Goal: Communication & Community: Connect with others

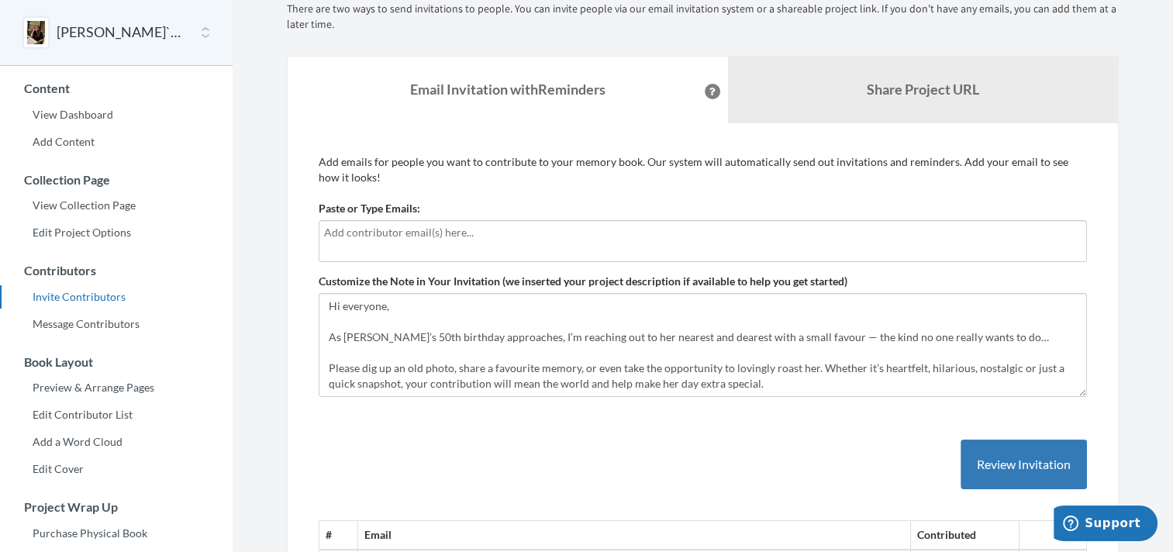
scroll to position [2, 0]
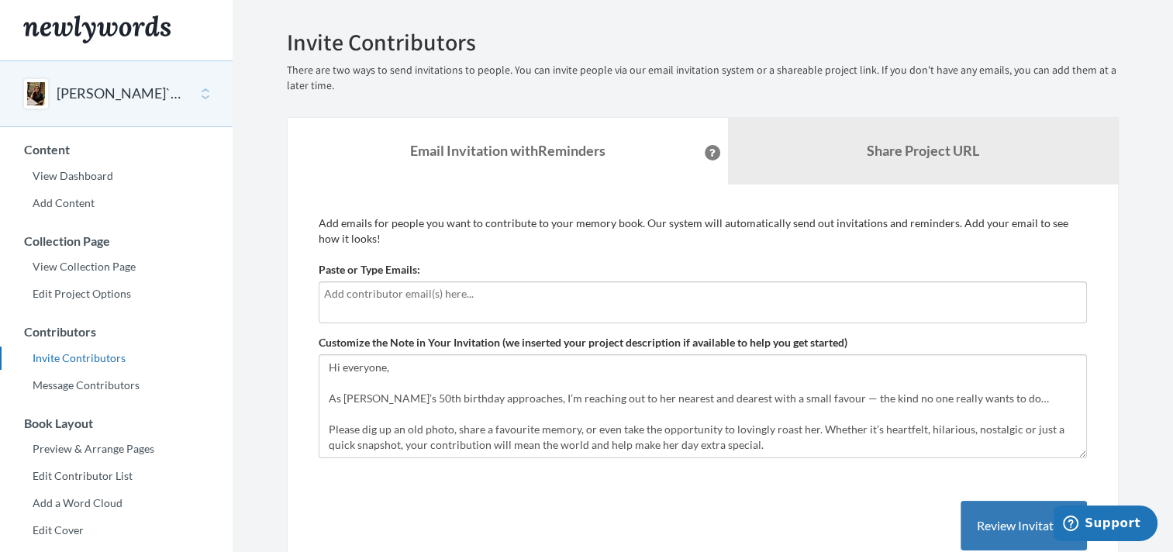
click at [342, 294] on input "text" at bounding box center [702, 293] width 757 height 17
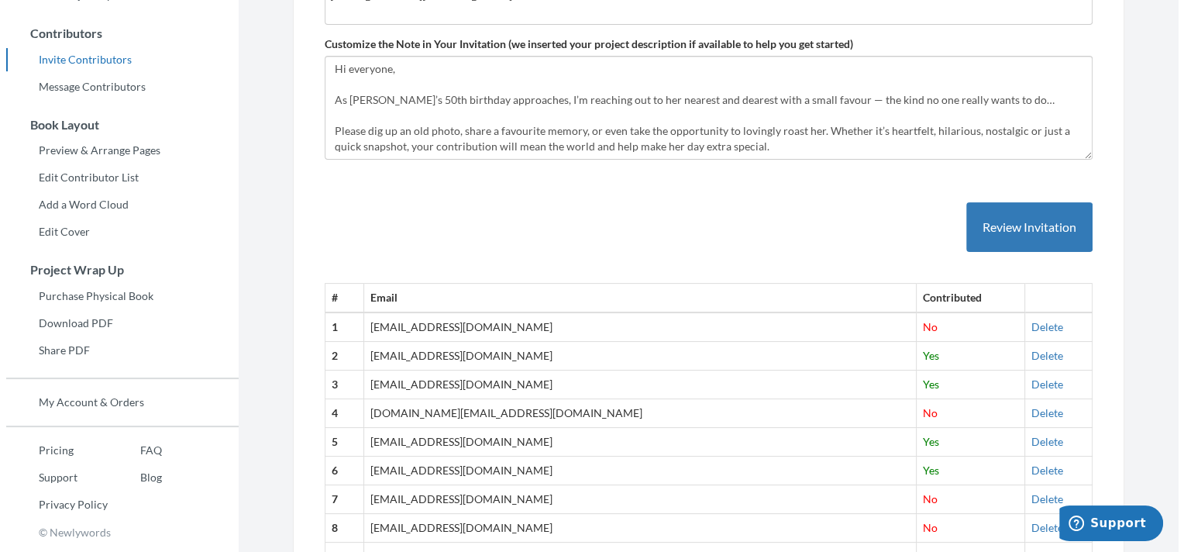
scroll to position [312, 0]
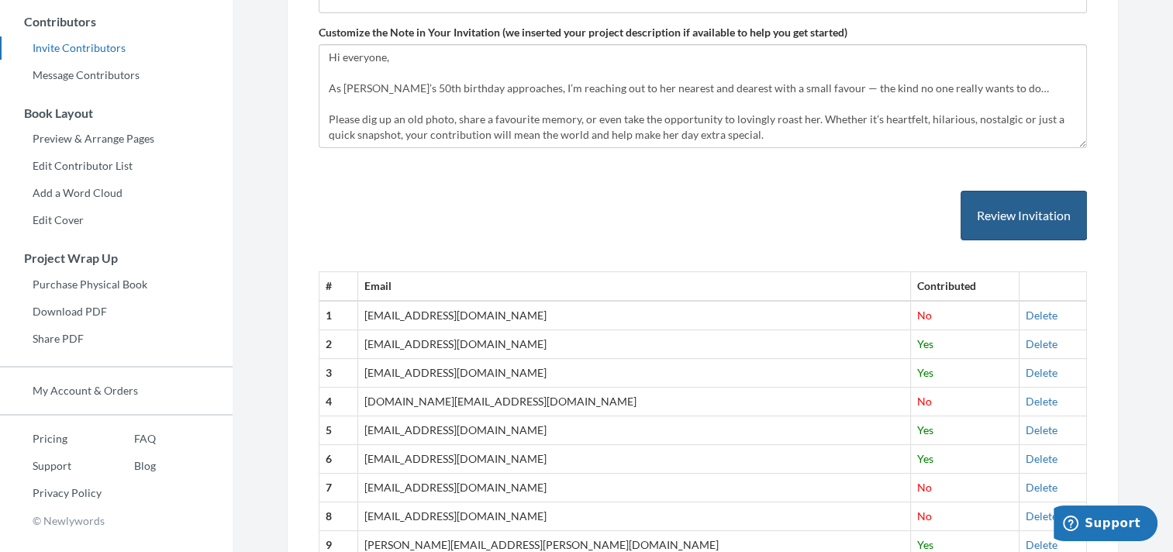
type input "[EMAIL_ADDRESS][DOMAIN_NAME]"
click at [1001, 219] on button "Review Invitation" at bounding box center [1023, 216] width 126 height 50
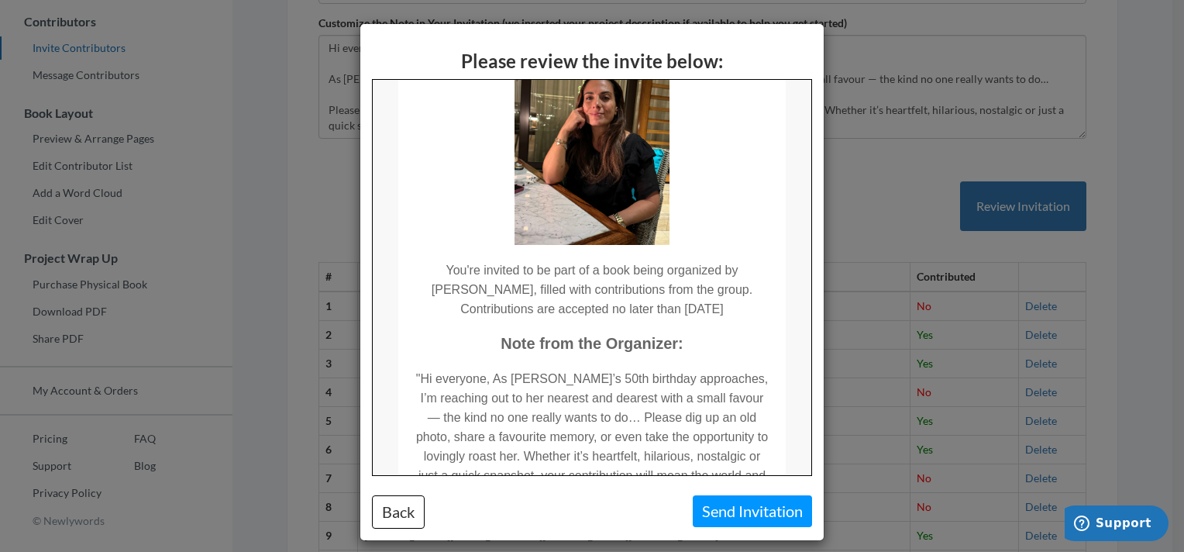
scroll to position [310, 0]
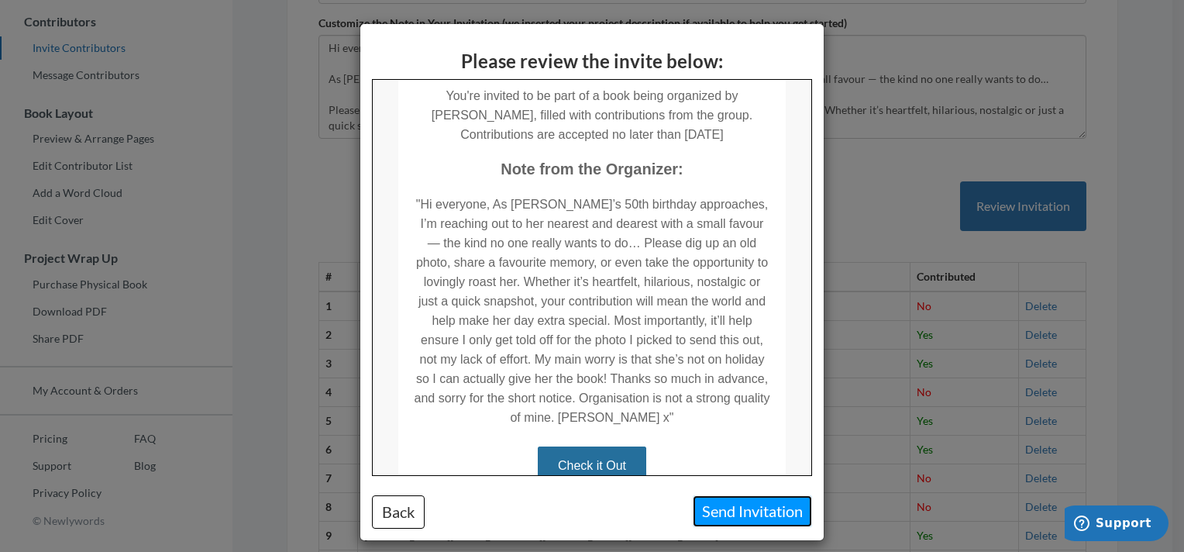
click at [753, 512] on button "Send Invitation" at bounding box center [752, 511] width 119 height 32
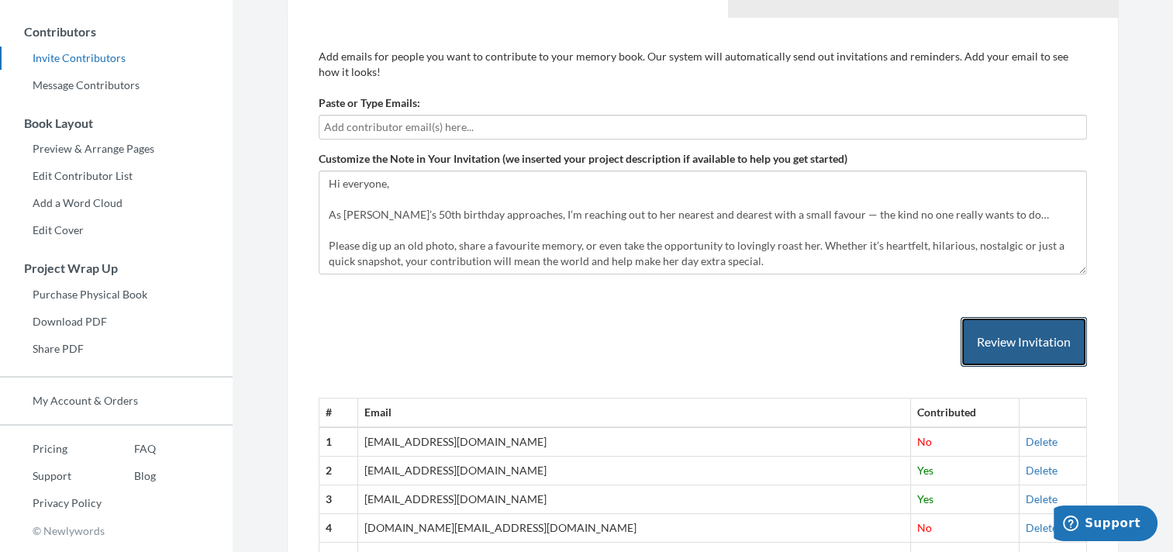
scroll to position [68, 0]
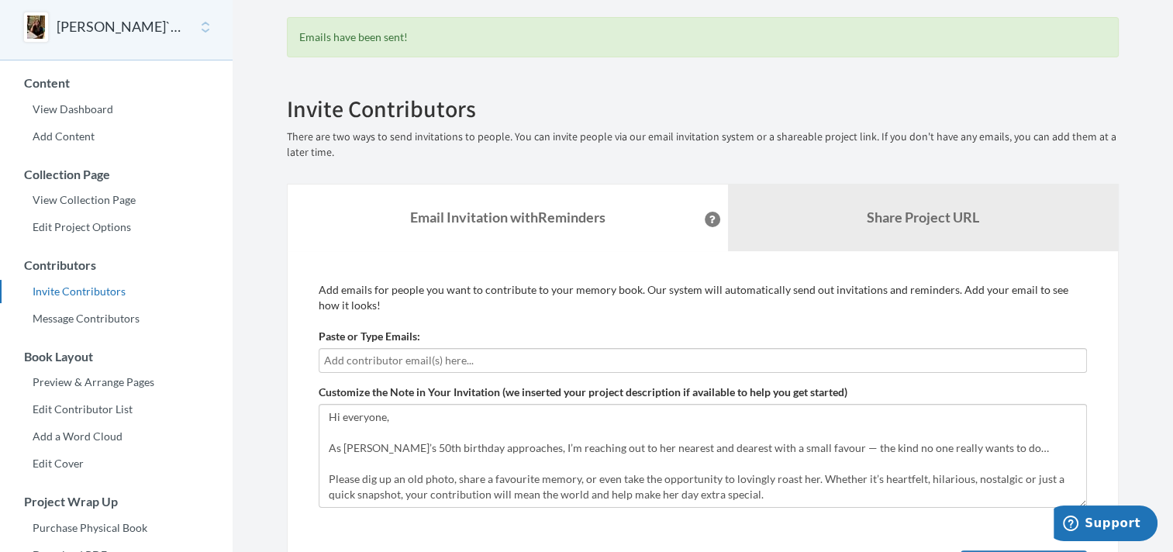
click at [373, 352] on input "text" at bounding box center [702, 360] width 757 height 17
type input "[EMAIL_ADDRESS][DOMAIN_NAME]"
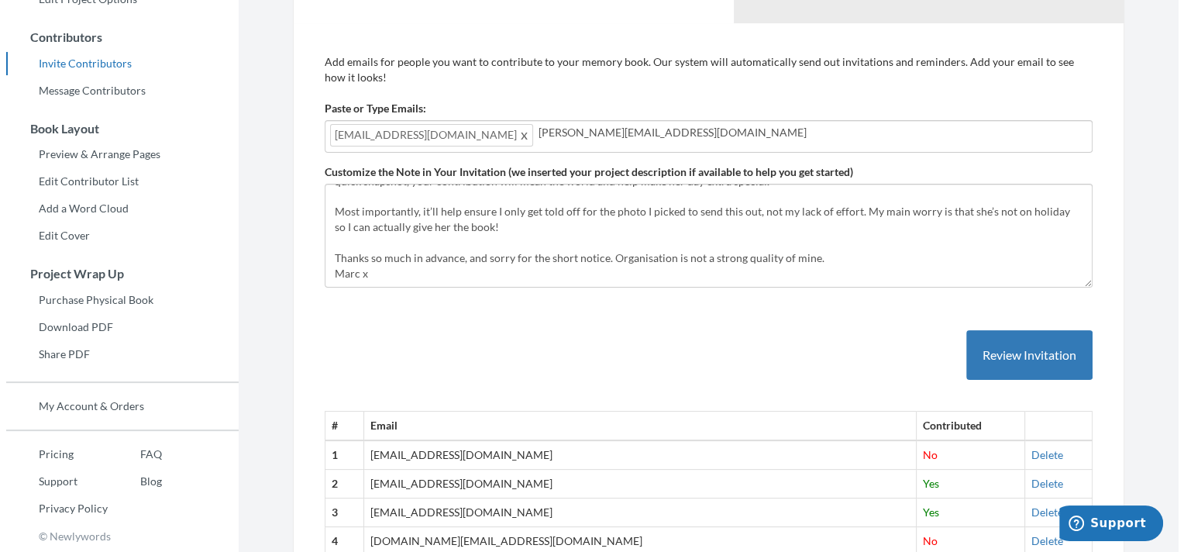
scroll to position [301, 0]
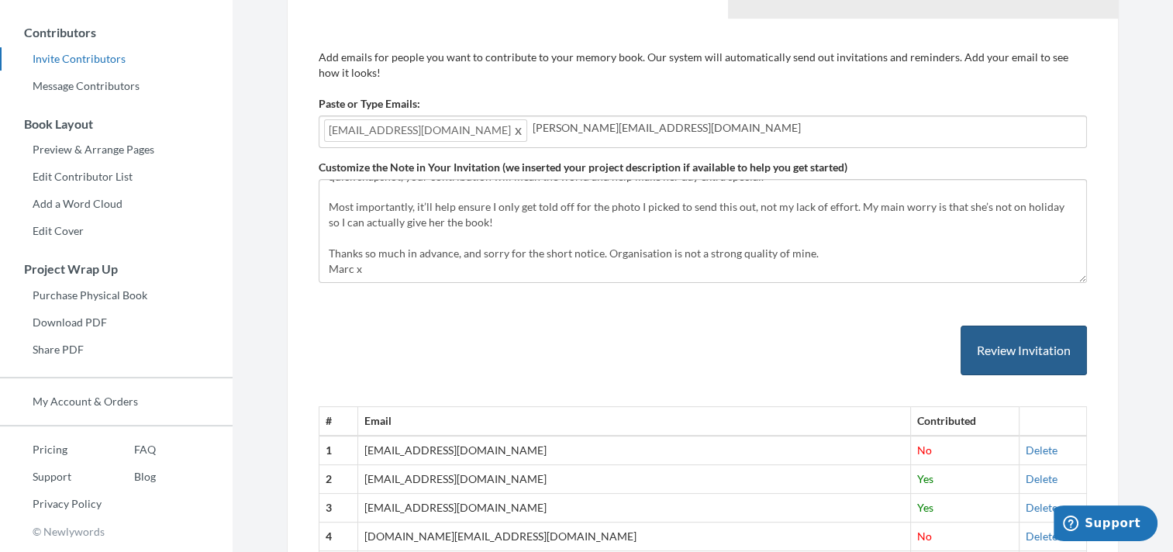
type input "[PERSON_NAME][EMAIL_ADDRESS][DOMAIN_NAME]"
click at [986, 346] on button "Review Invitation" at bounding box center [1023, 351] width 126 height 50
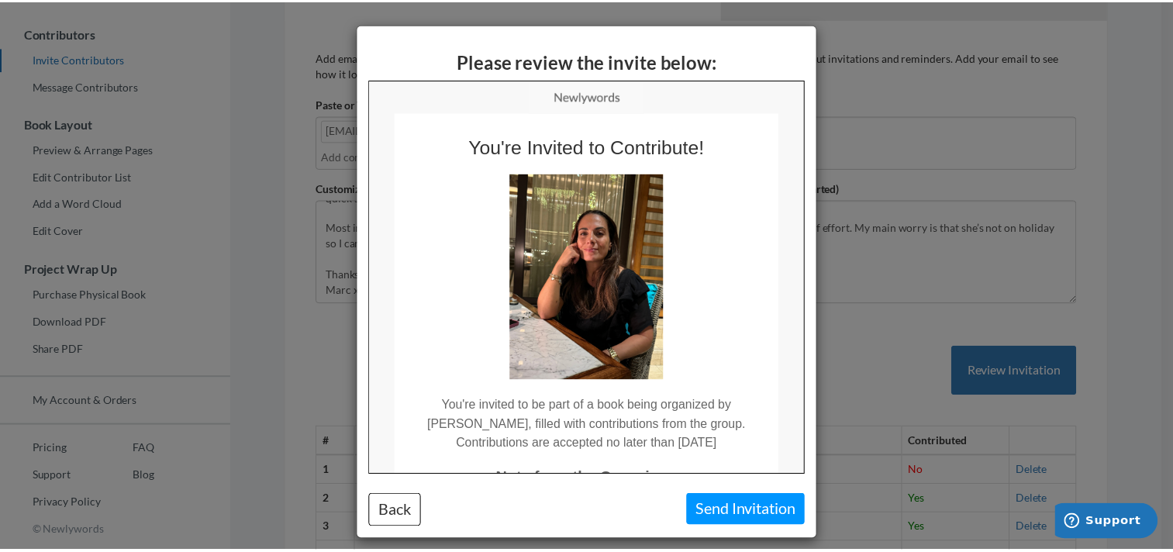
scroll to position [0, 0]
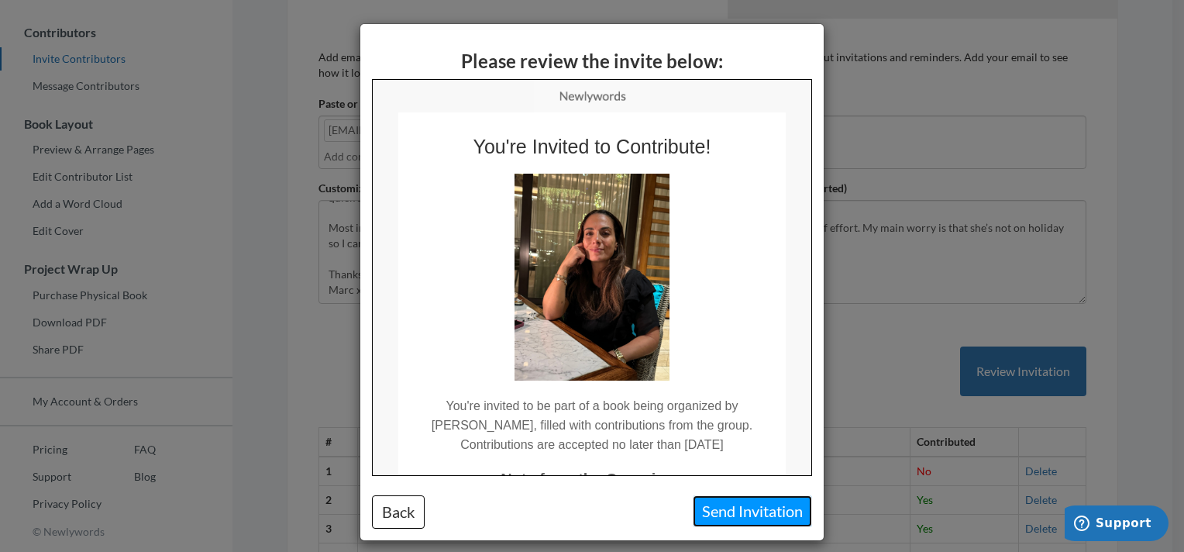
click at [753, 505] on button "Send Invitation" at bounding box center [752, 511] width 119 height 32
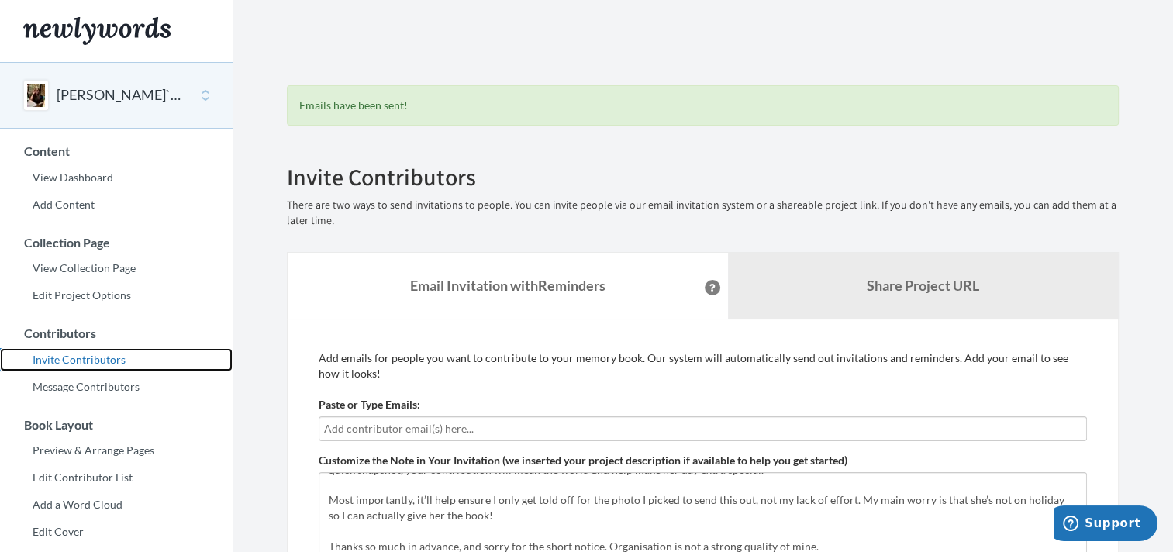
click at [86, 361] on link "Invite Contributors" at bounding box center [116, 359] width 233 height 23
click at [92, 359] on link "Invite Contributors" at bounding box center [116, 359] width 233 height 23
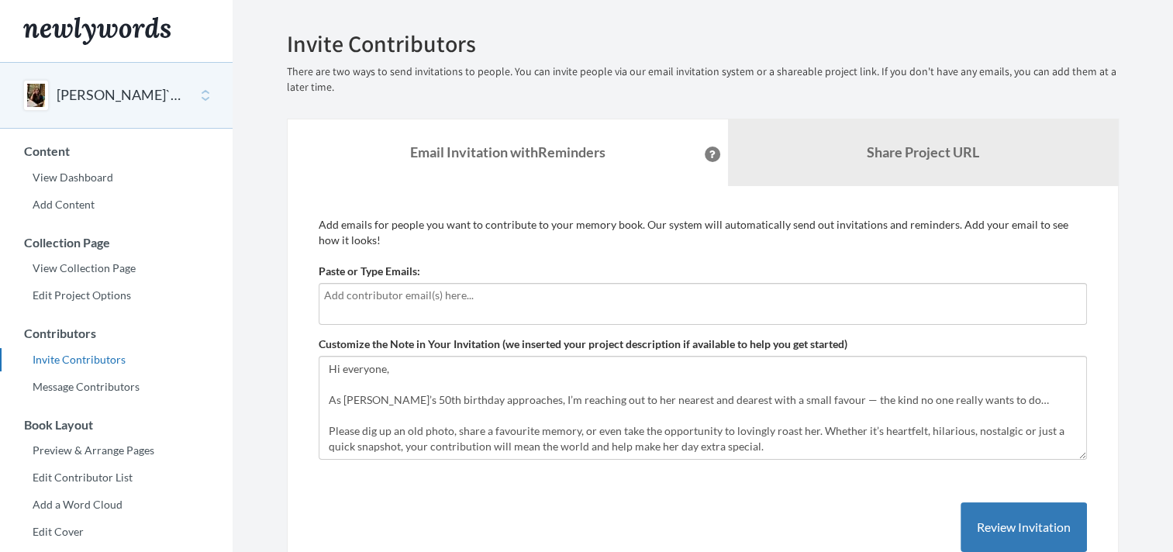
click at [350, 297] on input "text" at bounding box center [702, 295] width 757 height 17
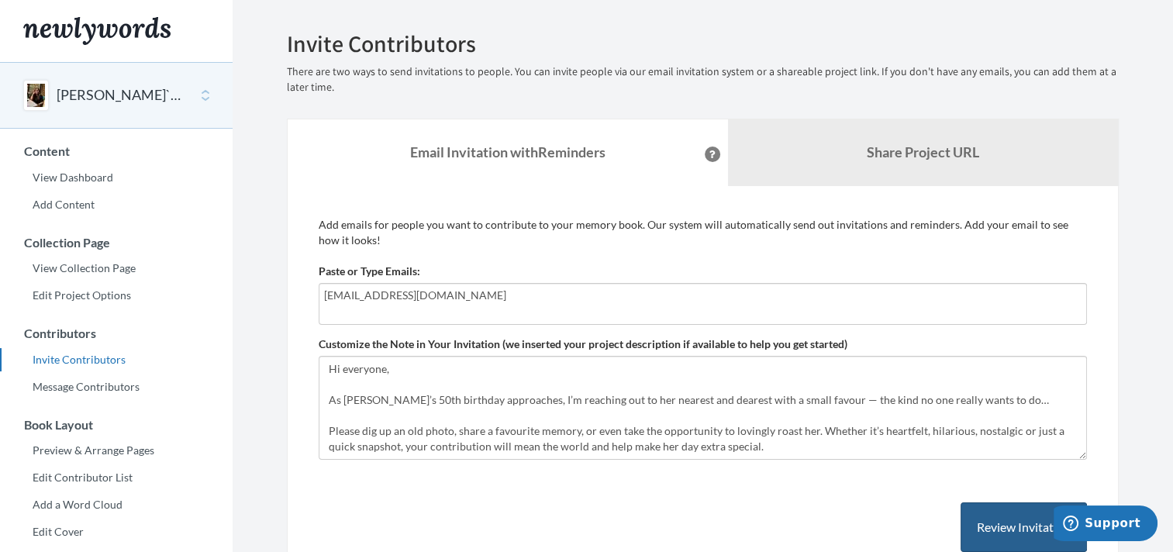
type input "[EMAIL_ADDRESS][DOMAIN_NAME]"
click at [973, 522] on button "Review Invitation" at bounding box center [1023, 527] width 126 height 50
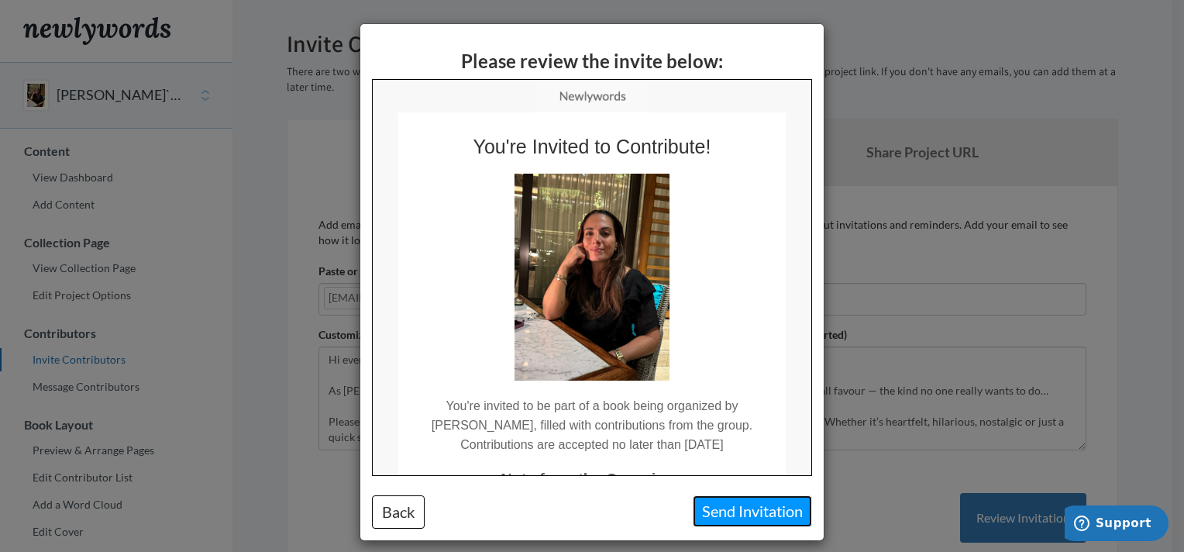
click at [712, 512] on button "Send Invitation" at bounding box center [752, 511] width 119 height 32
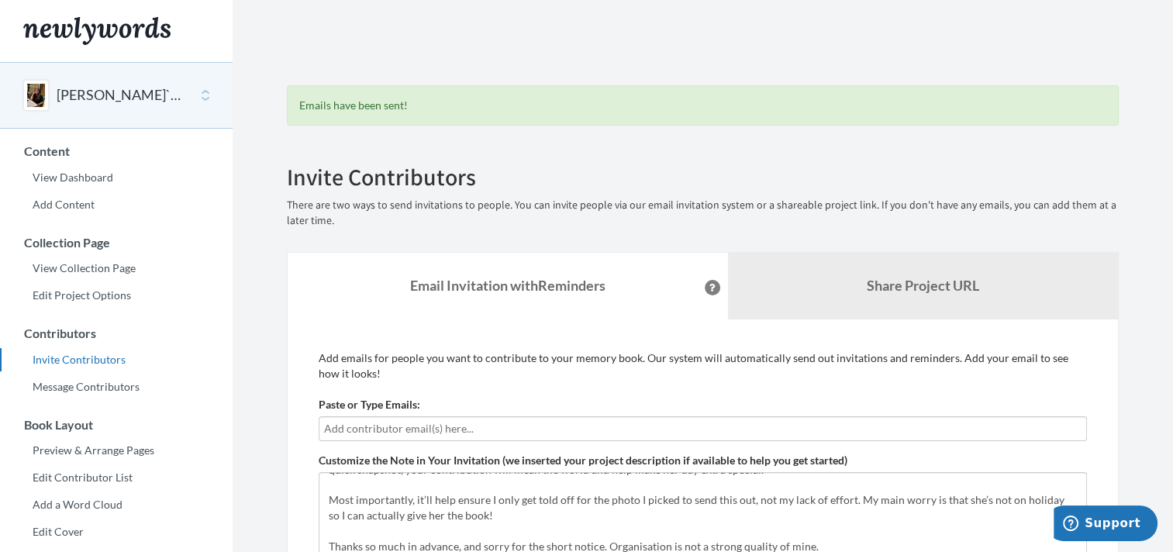
click at [377, 113] on div "Emails have been sent!" at bounding box center [703, 105] width 832 height 40
click at [341, 431] on input "text" at bounding box center [702, 428] width 757 height 17
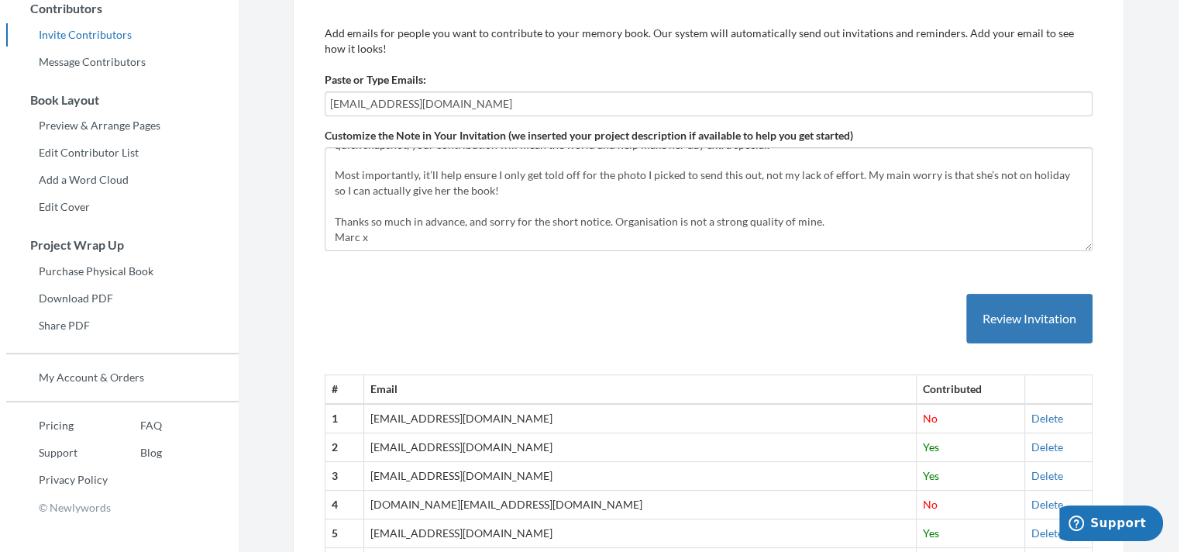
scroll to position [309, 0]
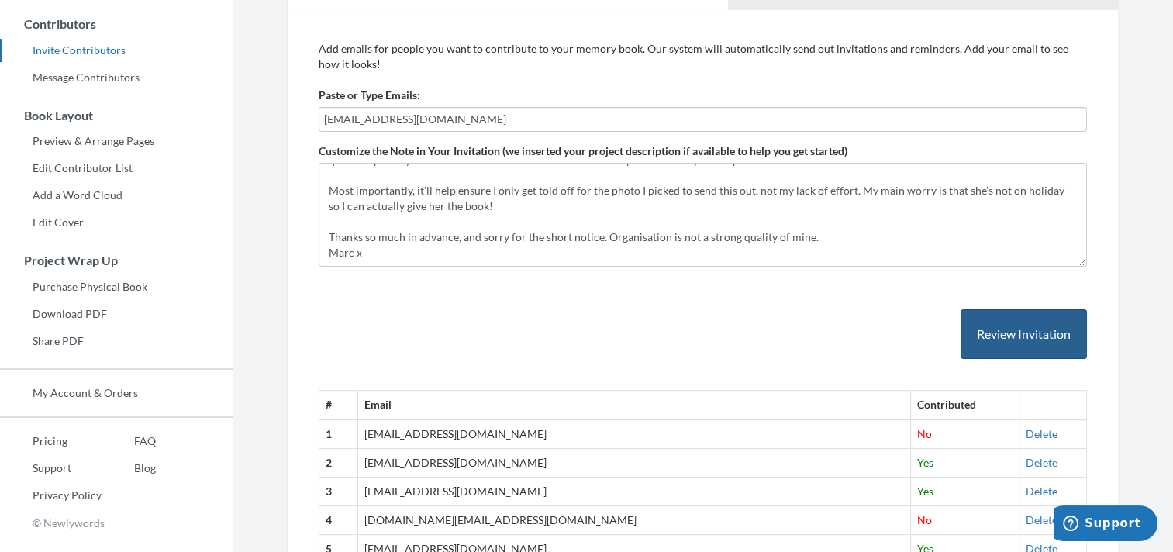
type input "[EMAIL_ADDRESS][DOMAIN_NAME]"
click at [998, 326] on button "Review Invitation" at bounding box center [1023, 334] width 126 height 50
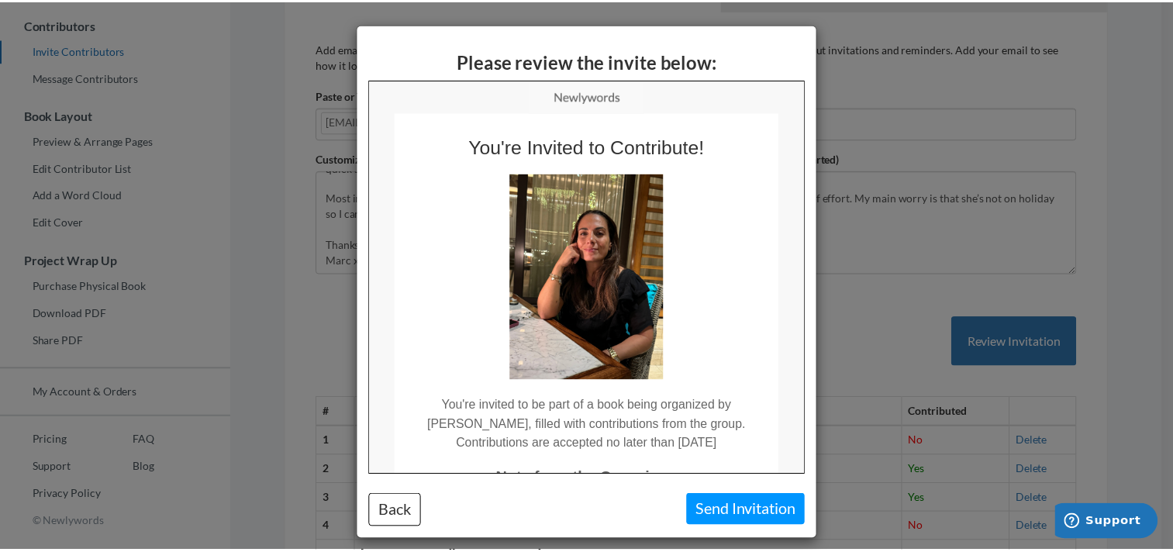
scroll to position [0, 0]
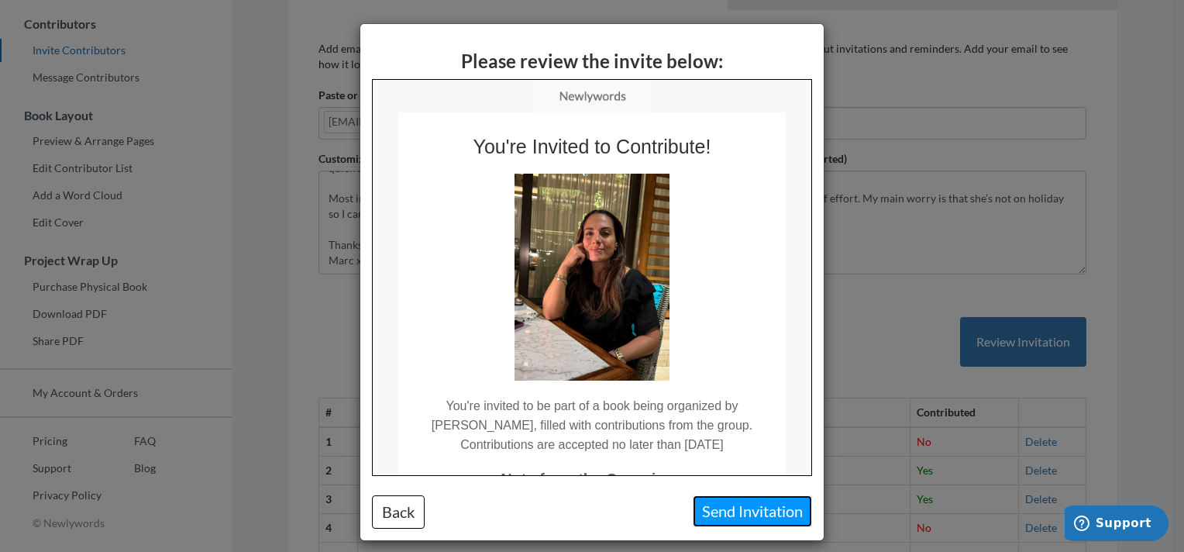
click at [722, 501] on button "Send Invitation" at bounding box center [752, 511] width 119 height 32
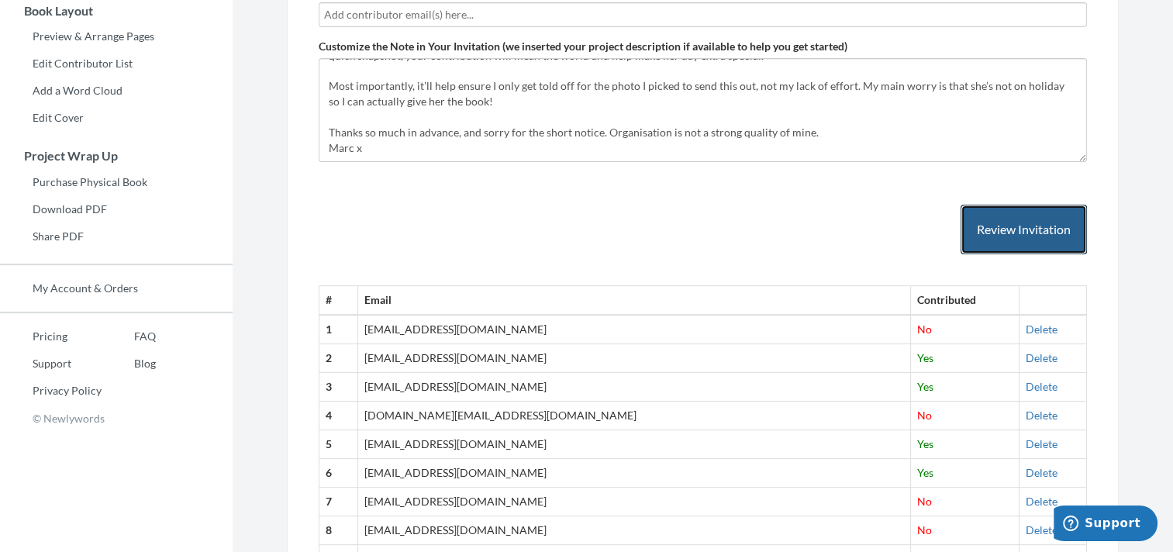
scroll to position [542, 0]
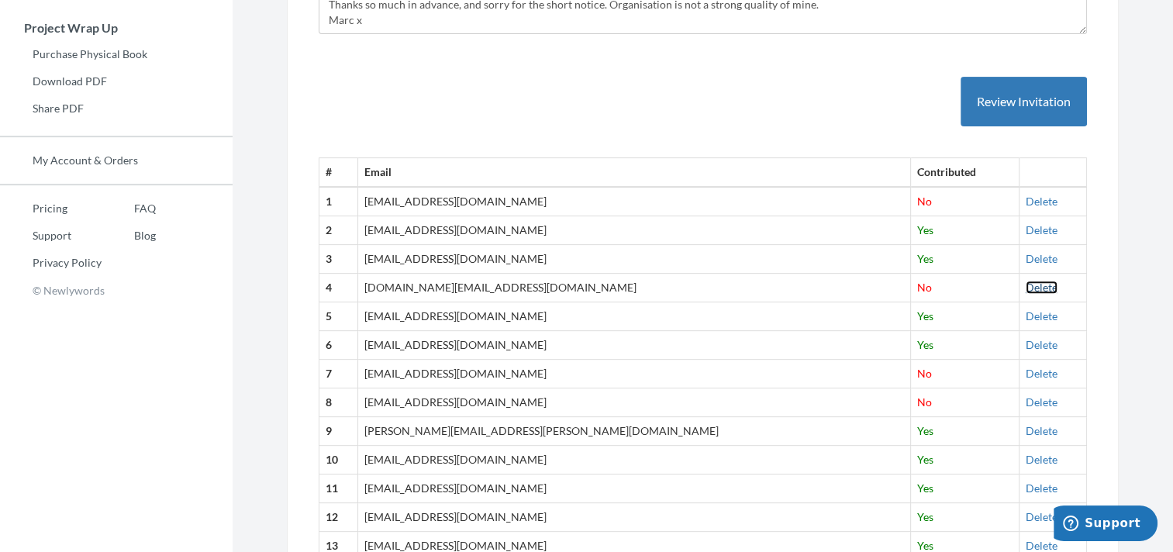
click at [1025, 288] on link "Delete" at bounding box center [1041, 287] width 32 height 13
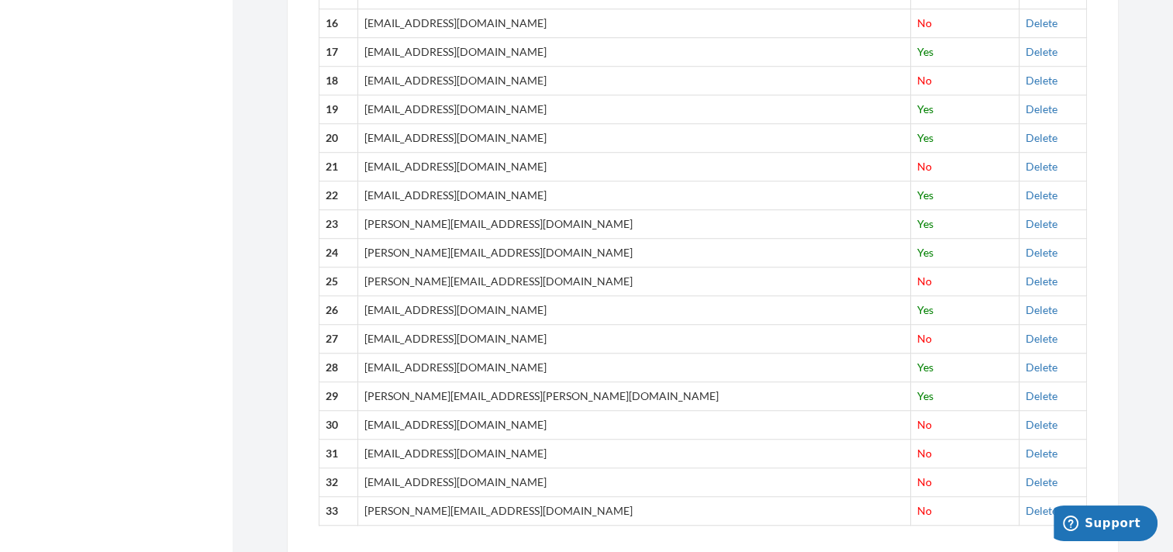
scroll to position [1211, 0]
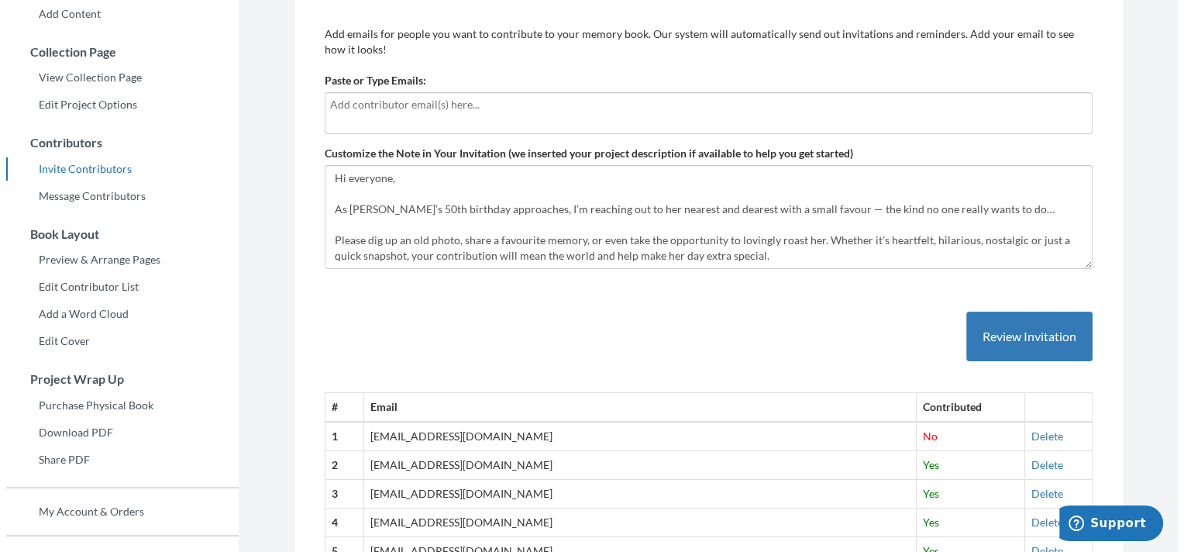
scroll to position [164, 0]
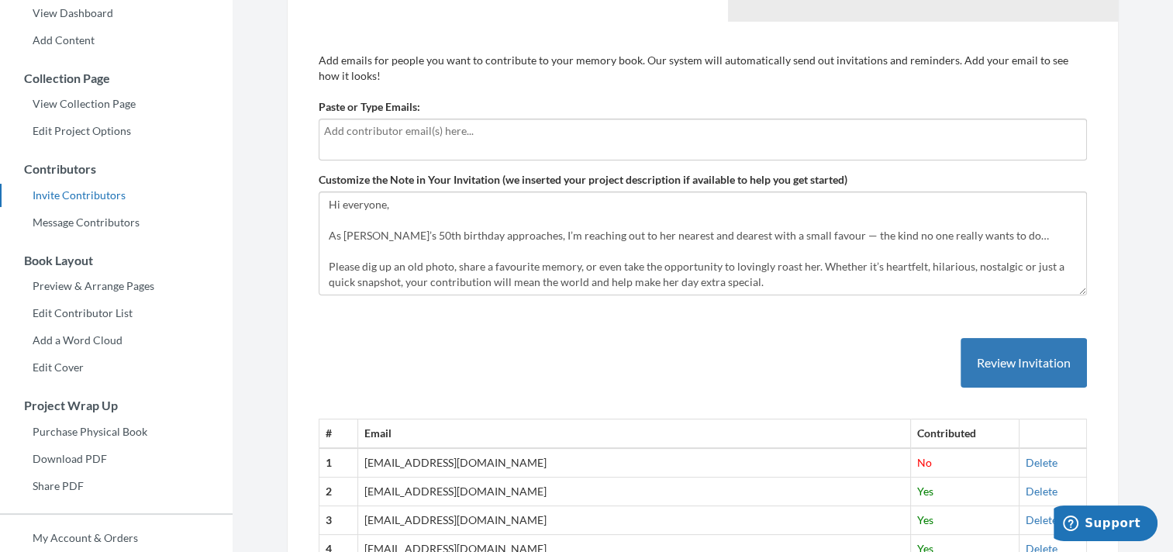
click at [355, 133] on input "text" at bounding box center [702, 130] width 757 height 17
type input "thea@nailsinc.com"
click at [1009, 356] on button "Review Invitation" at bounding box center [1023, 363] width 126 height 50
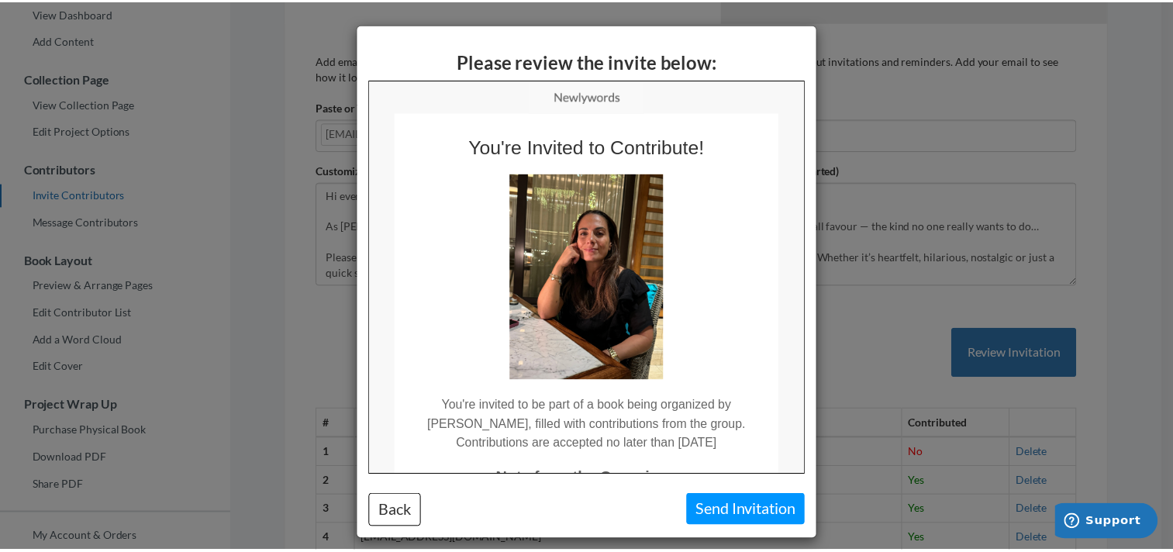
scroll to position [0, 0]
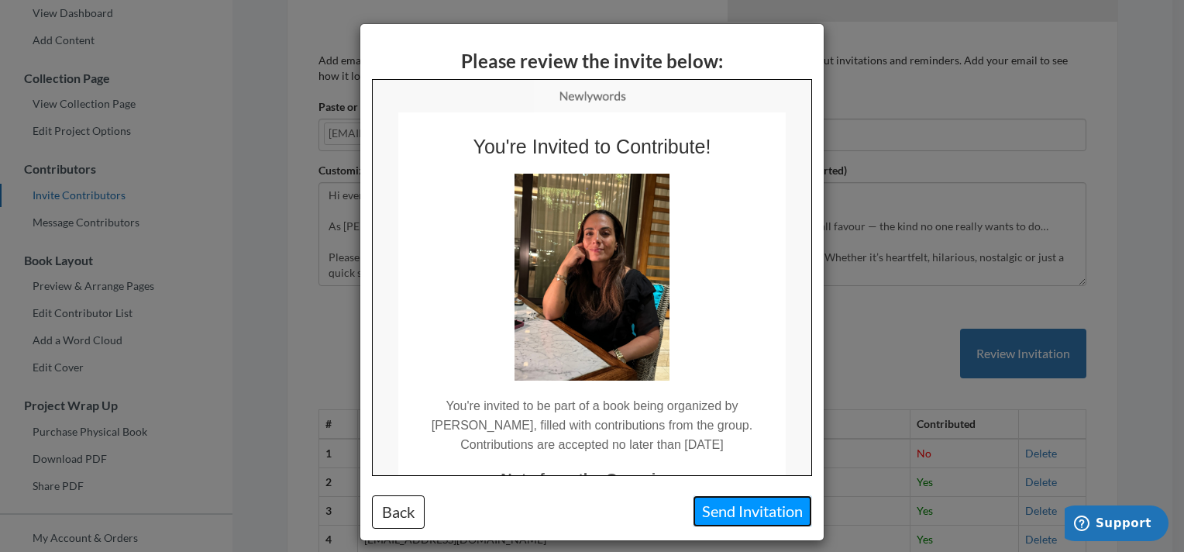
click at [716, 515] on button "Send Invitation" at bounding box center [752, 511] width 119 height 32
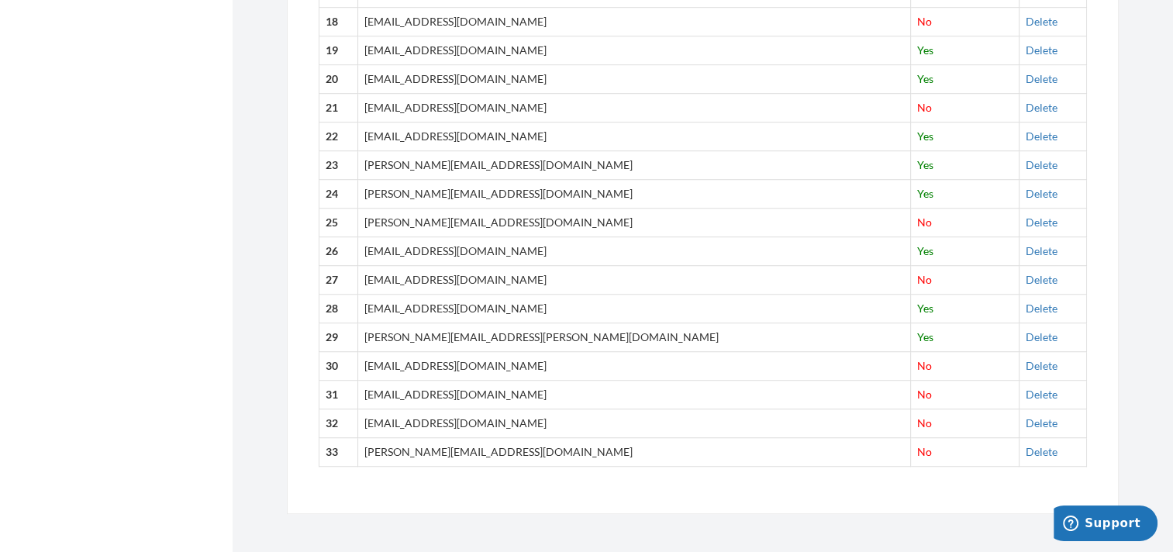
scroll to position [1077, 0]
